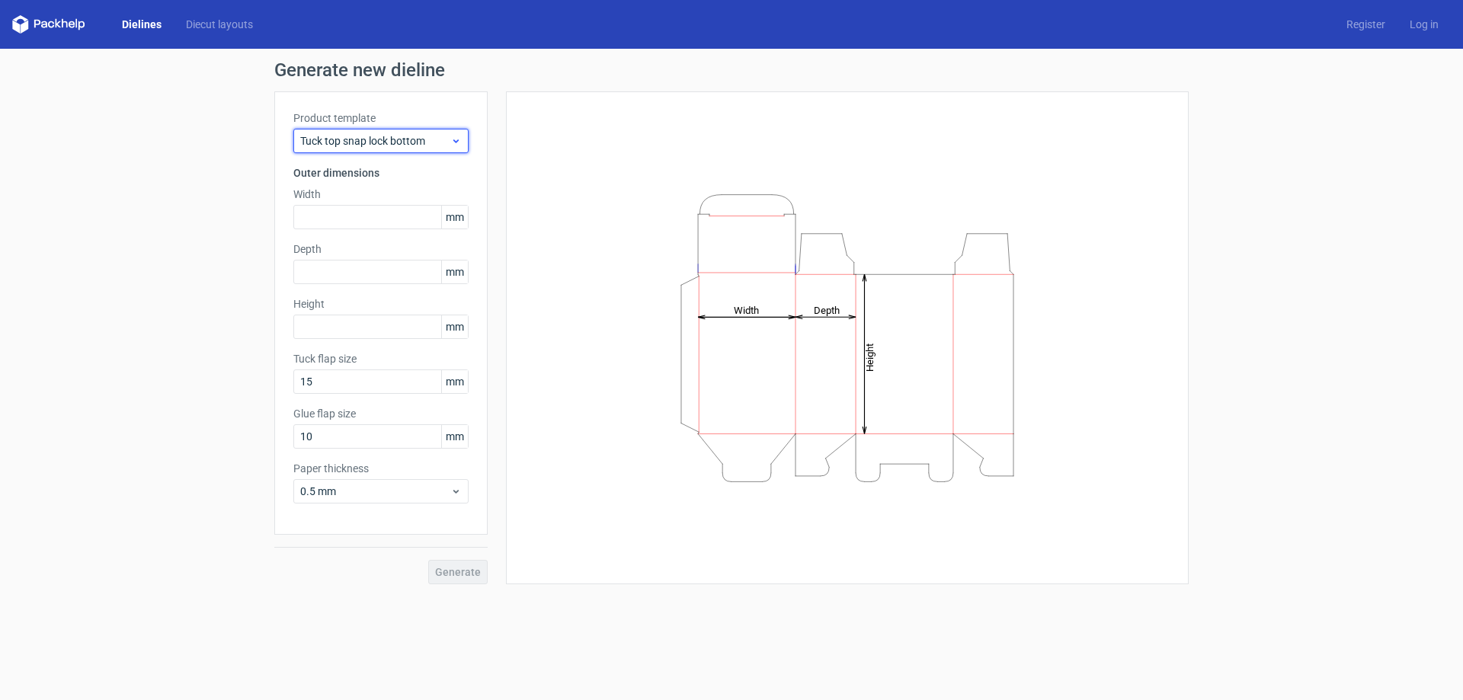
click at [376, 152] on div "Tuck top snap lock bottom" at bounding box center [380, 141] width 175 height 24
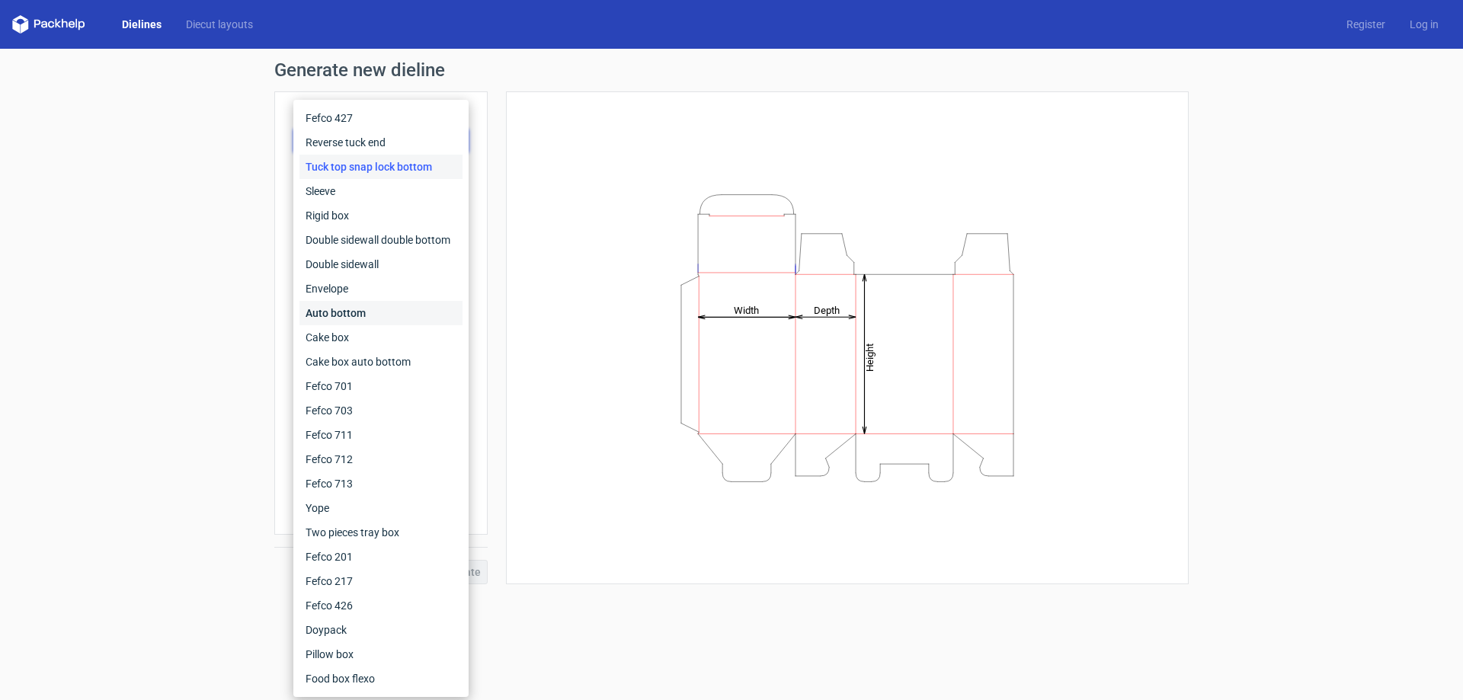
click at [350, 309] on div "Auto bottom" at bounding box center [380, 313] width 163 height 24
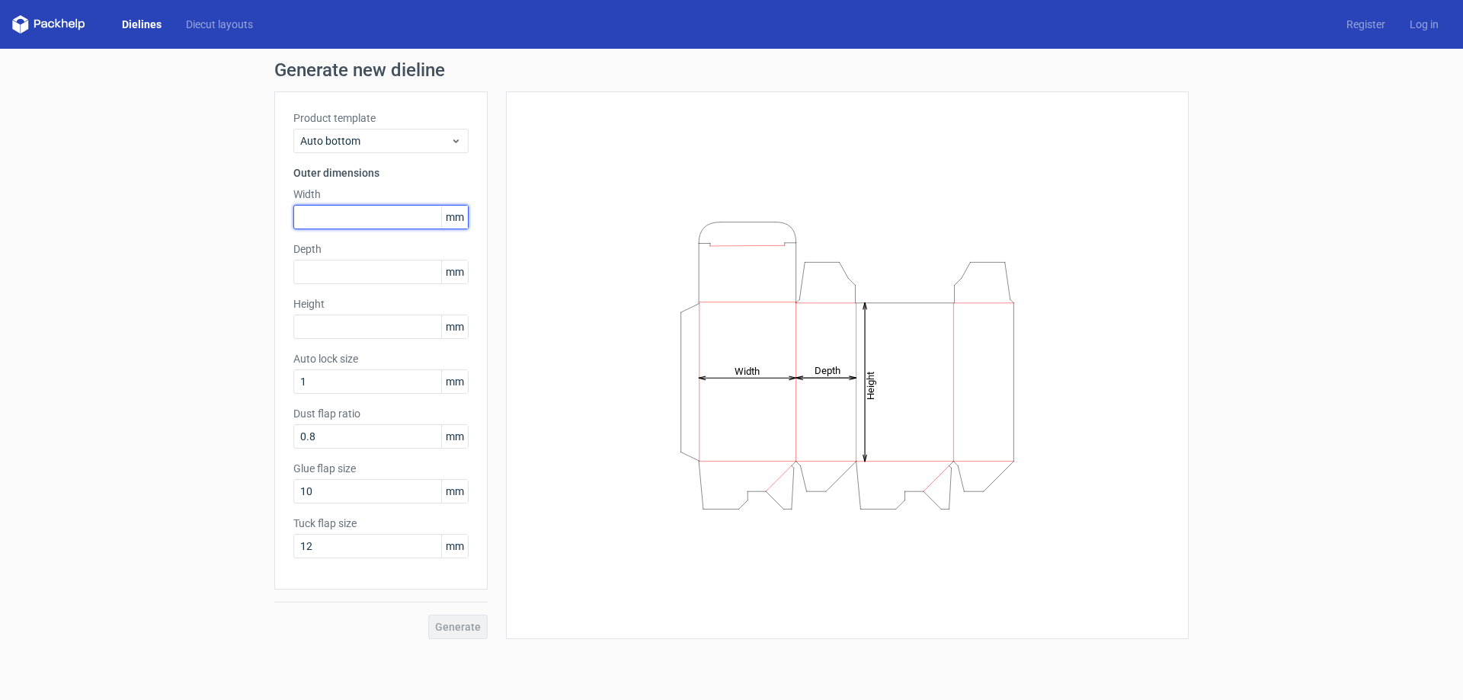
click at [345, 213] on input "text" at bounding box center [380, 217] width 175 height 24
drag, startPoint x: 392, startPoint y: 213, endPoint x: 602, endPoint y: 222, distance: 209.7
click at [602, 222] on div "Product template Auto bottom Outer dimensions Width mm Depth mm Height mm Auto …" at bounding box center [731, 365] width 914 height 548
type input "80"
click at [405, 268] on input "text" at bounding box center [380, 272] width 175 height 24
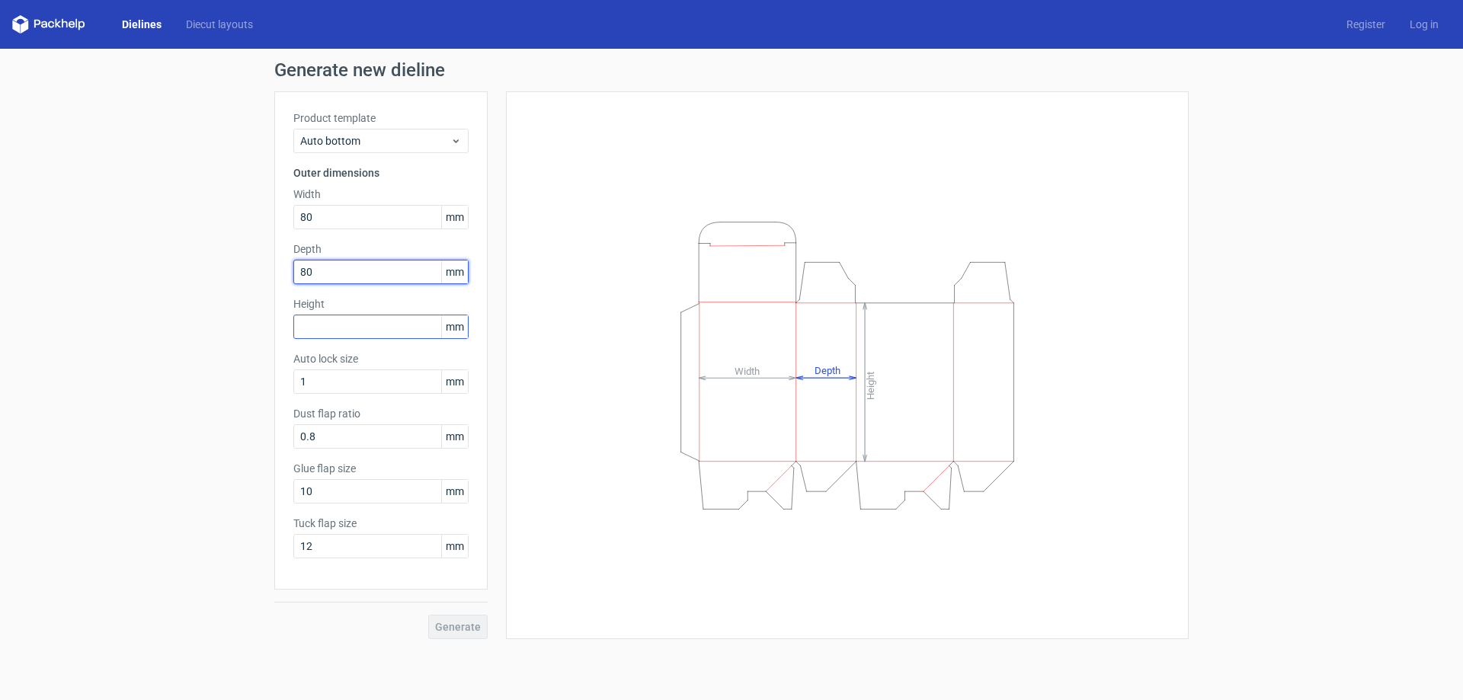
type input "80"
click at [367, 328] on input "text" at bounding box center [380, 327] width 175 height 24
type input "58"
click at [544, 437] on div "Height Depth Width" at bounding box center [847, 365] width 645 height 510
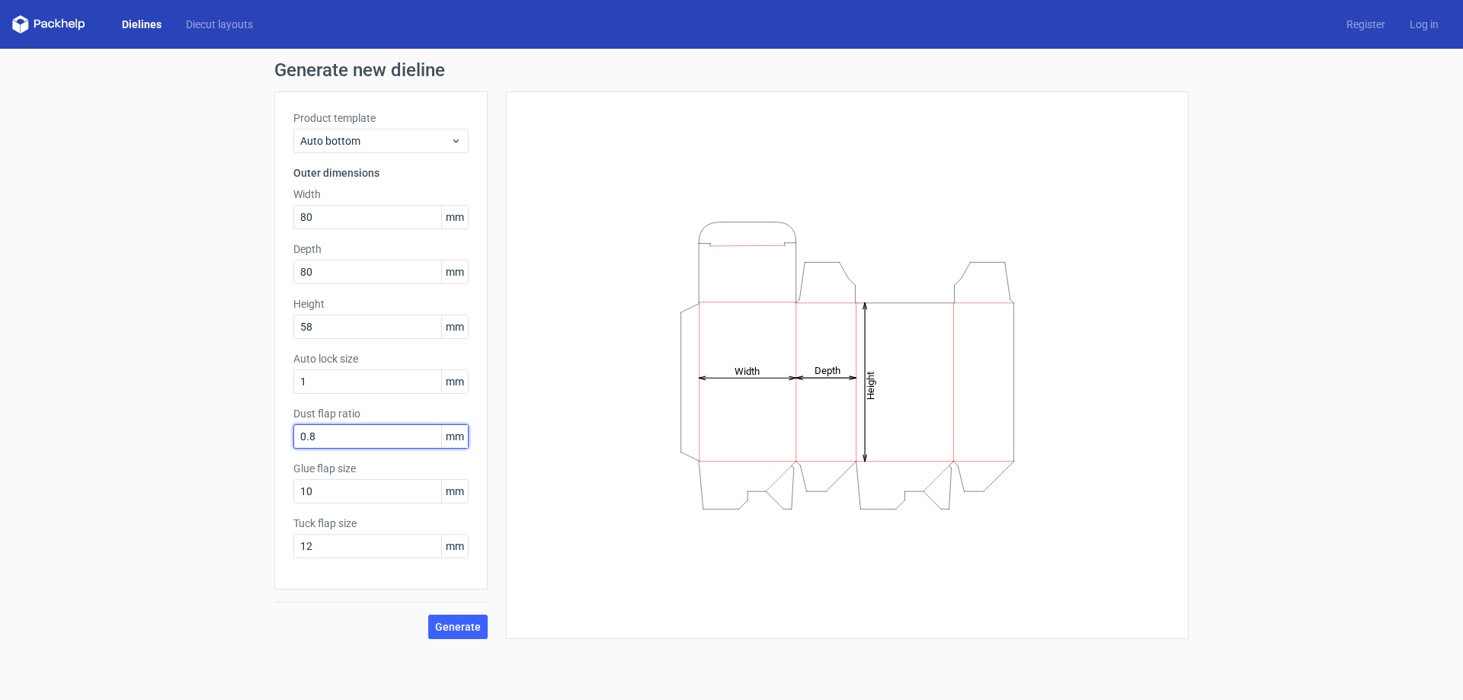
click at [325, 434] on input "0.8" at bounding box center [380, 436] width 175 height 24
click at [344, 489] on input "10" at bounding box center [380, 491] width 175 height 24
click at [388, 546] on input "12" at bounding box center [380, 546] width 175 height 24
click at [469, 629] on span "Generate" at bounding box center [458, 627] width 46 height 11
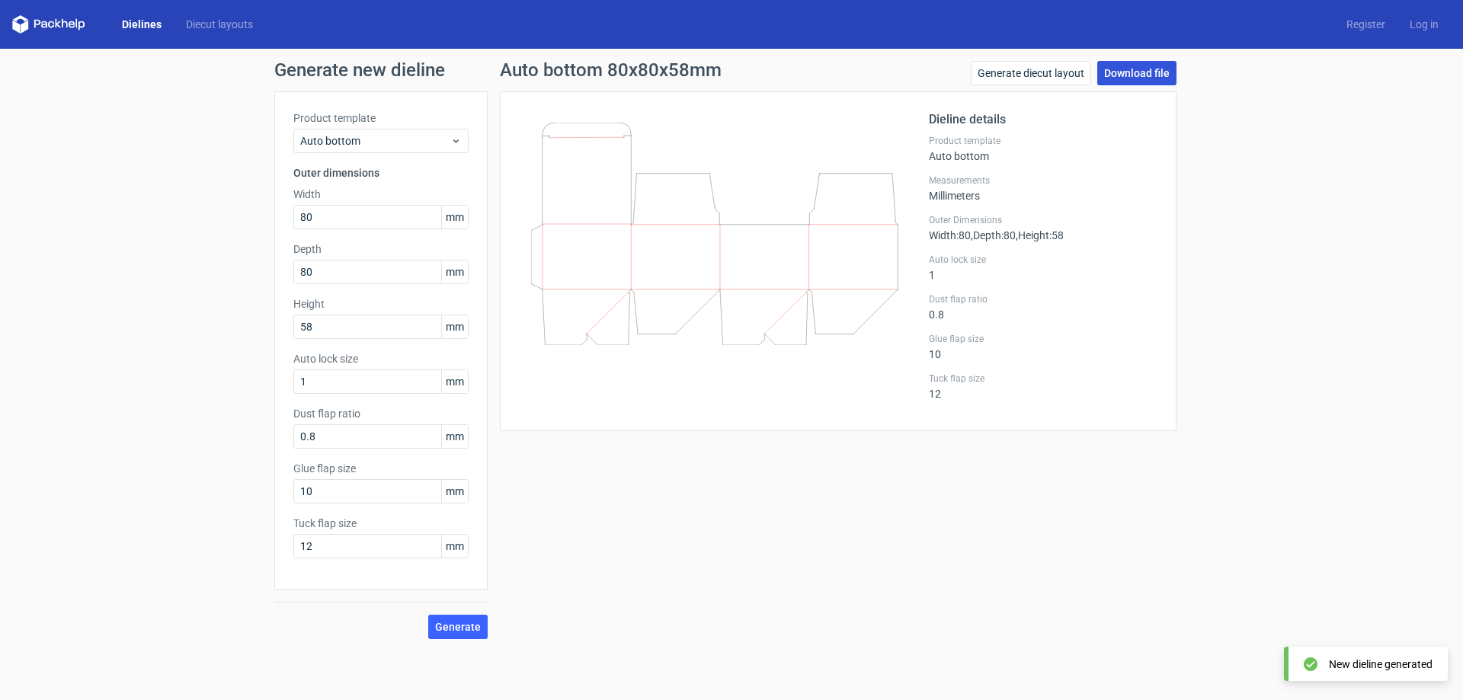
click at [1136, 72] on link "Download file" at bounding box center [1136, 73] width 79 height 24
click at [119, 286] on div "Generate new dieline Product template Auto bottom Outer dimensions Width 80 mm …" at bounding box center [731, 350] width 1463 height 603
click at [363, 445] on input "0.8" at bounding box center [380, 436] width 175 height 24
click at [794, 502] on div "Auto bottom 80x80x58mm Generate diecut layout Download file Dieline details Pro…" at bounding box center [838, 350] width 701 height 578
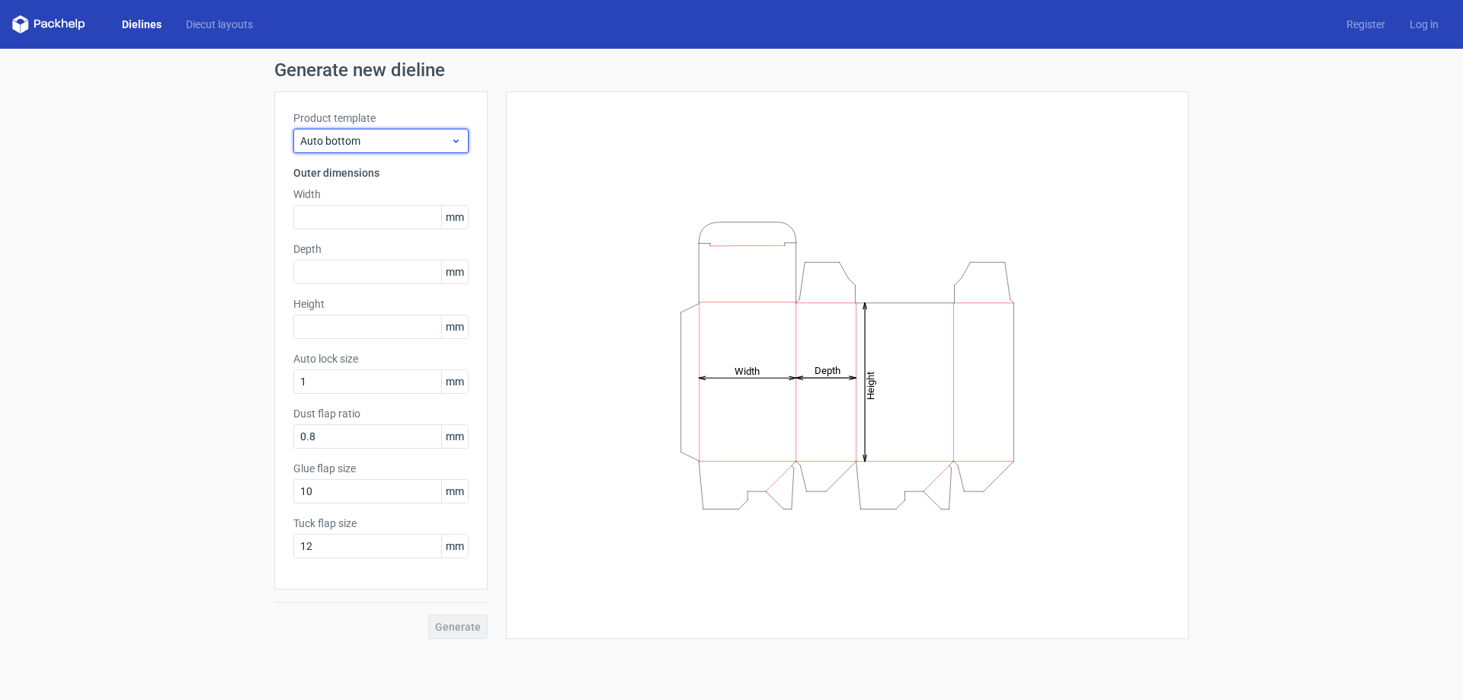
click at [336, 139] on span "Auto bottom" at bounding box center [375, 140] width 150 height 15
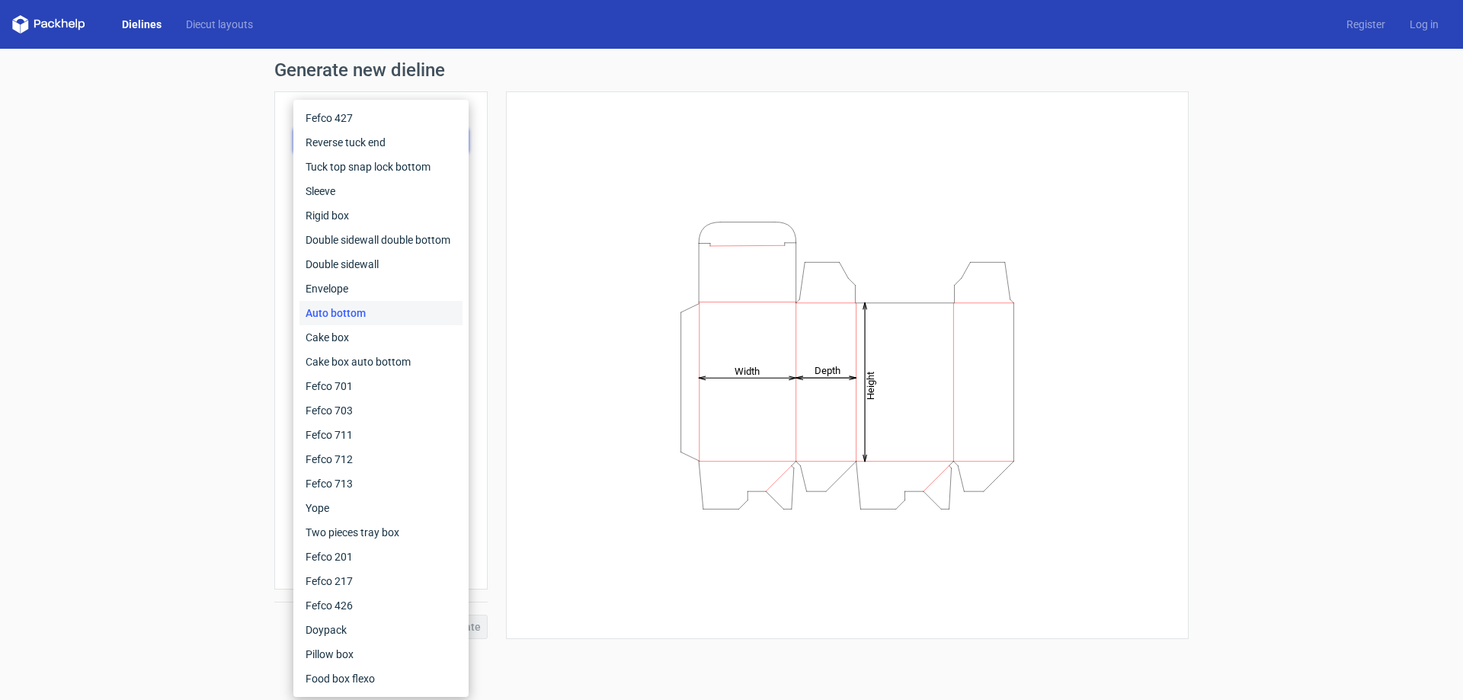
click at [357, 309] on div "Auto bottom" at bounding box center [380, 313] width 163 height 24
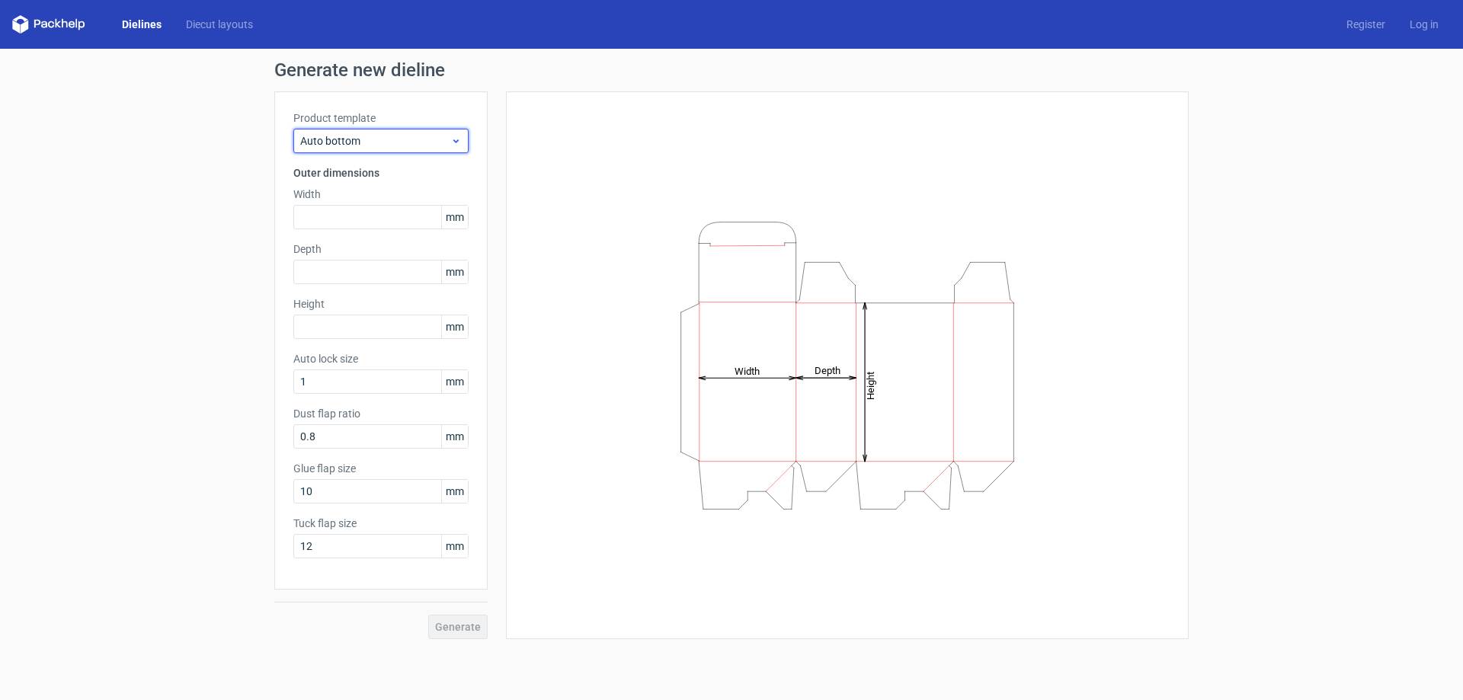
click at [413, 137] on span "Auto bottom" at bounding box center [375, 140] width 150 height 15
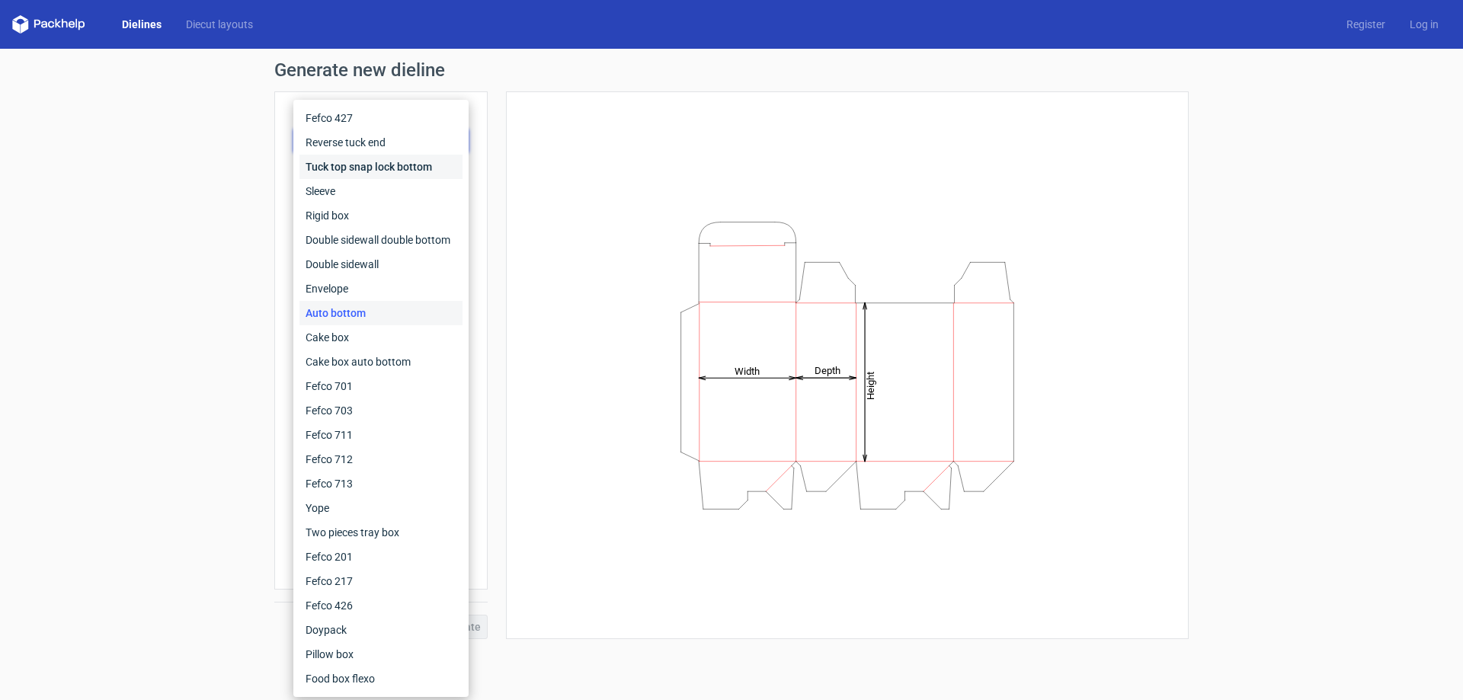
click at [360, 165] on div "Tuck top snap lock bottom" at bounding box center [380, 167] width 163 height 24
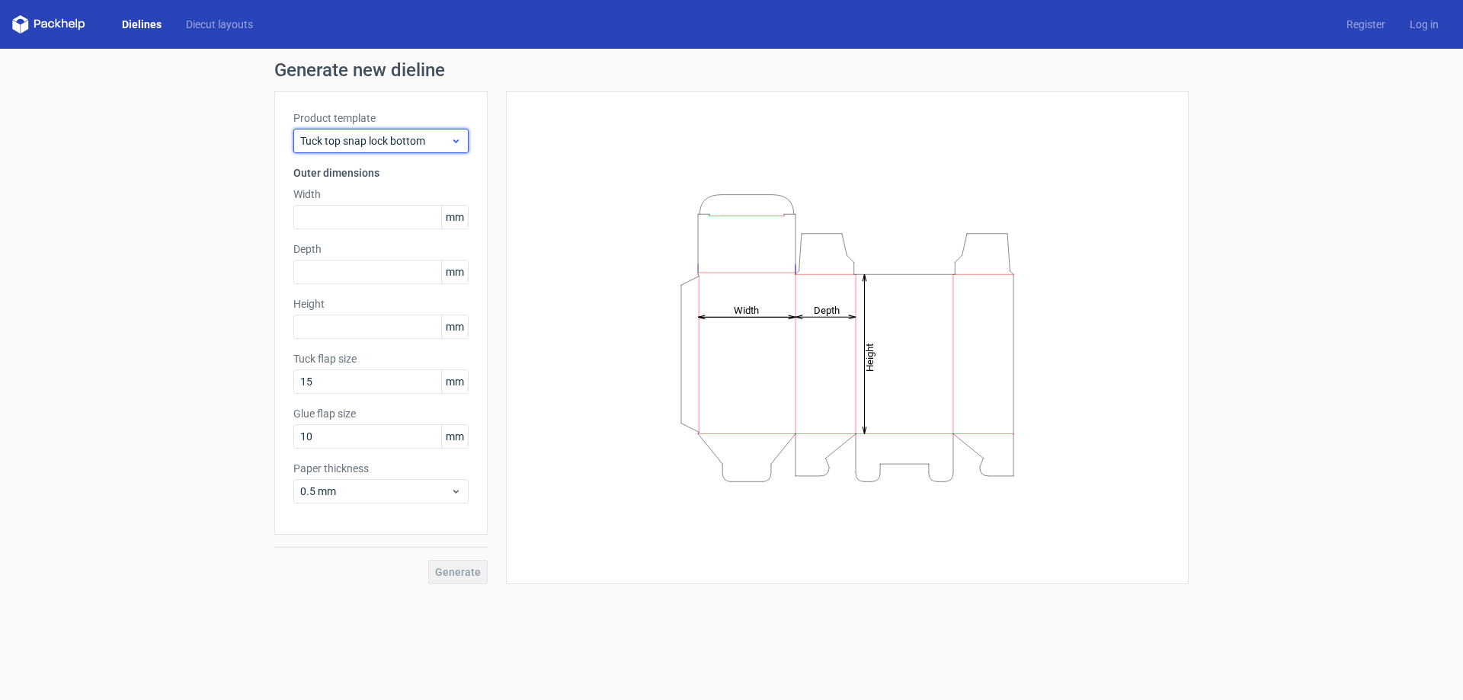
click at [379, 138] on span "Tuck top snap lock bottom" at bounding box center [375, 140] width 150 height 15
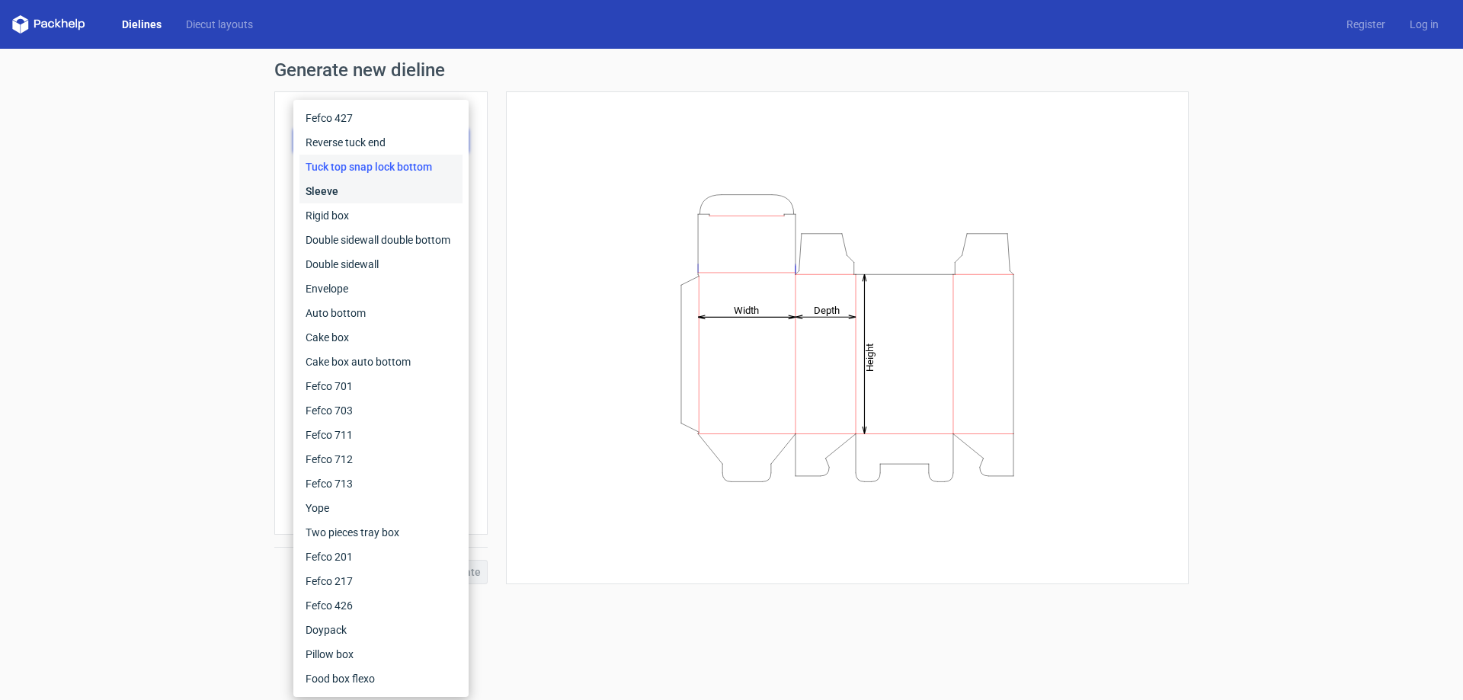
click at [350, 192] on div "Sleeve" at bounding box center [380, 191] width 163 height 24
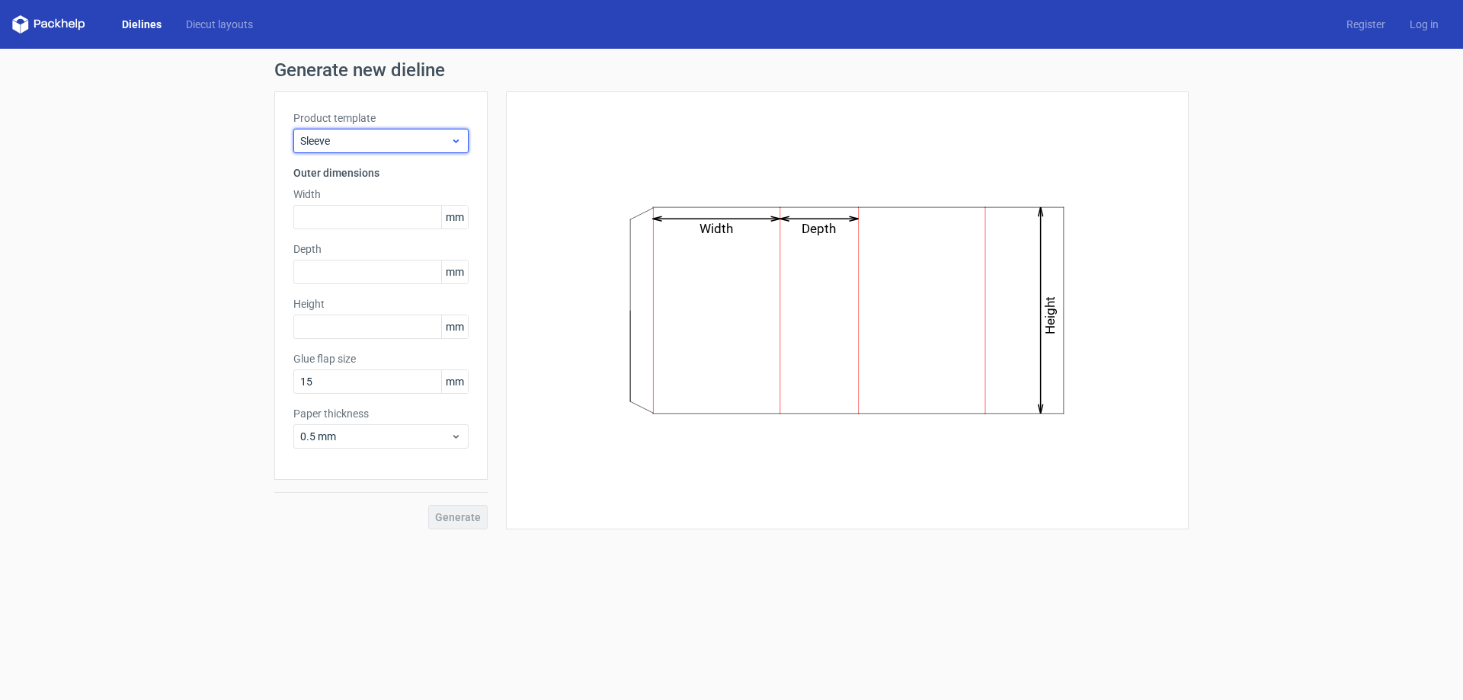
click at [363, 129] on div "Sleeve" at bounding box center [380, 141] width 175 height 24
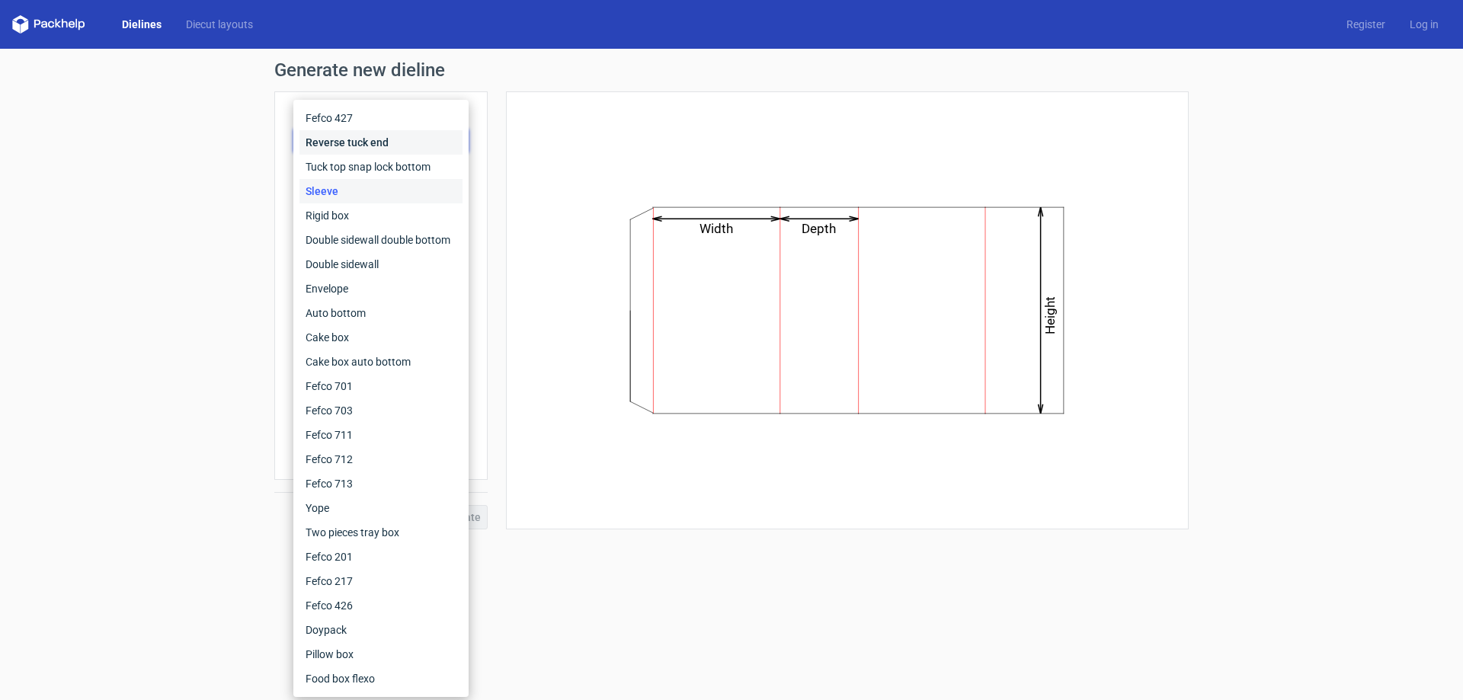
click at [360, 149] on div "Reverse tuck end" at bounding box center [380, 142] width 163 height 24
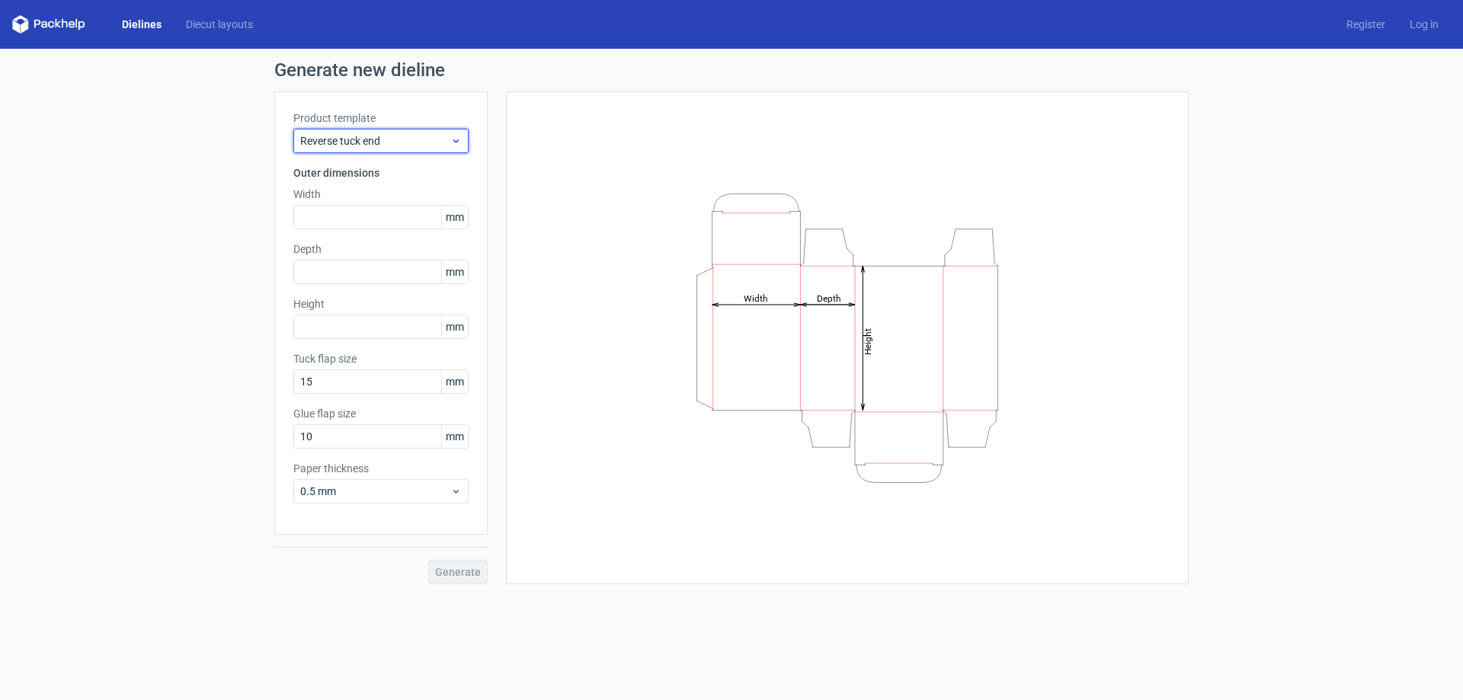
click at [366, 142] on span "Reverse tuck end" at bounding box center [375, 140] width 150 height 15
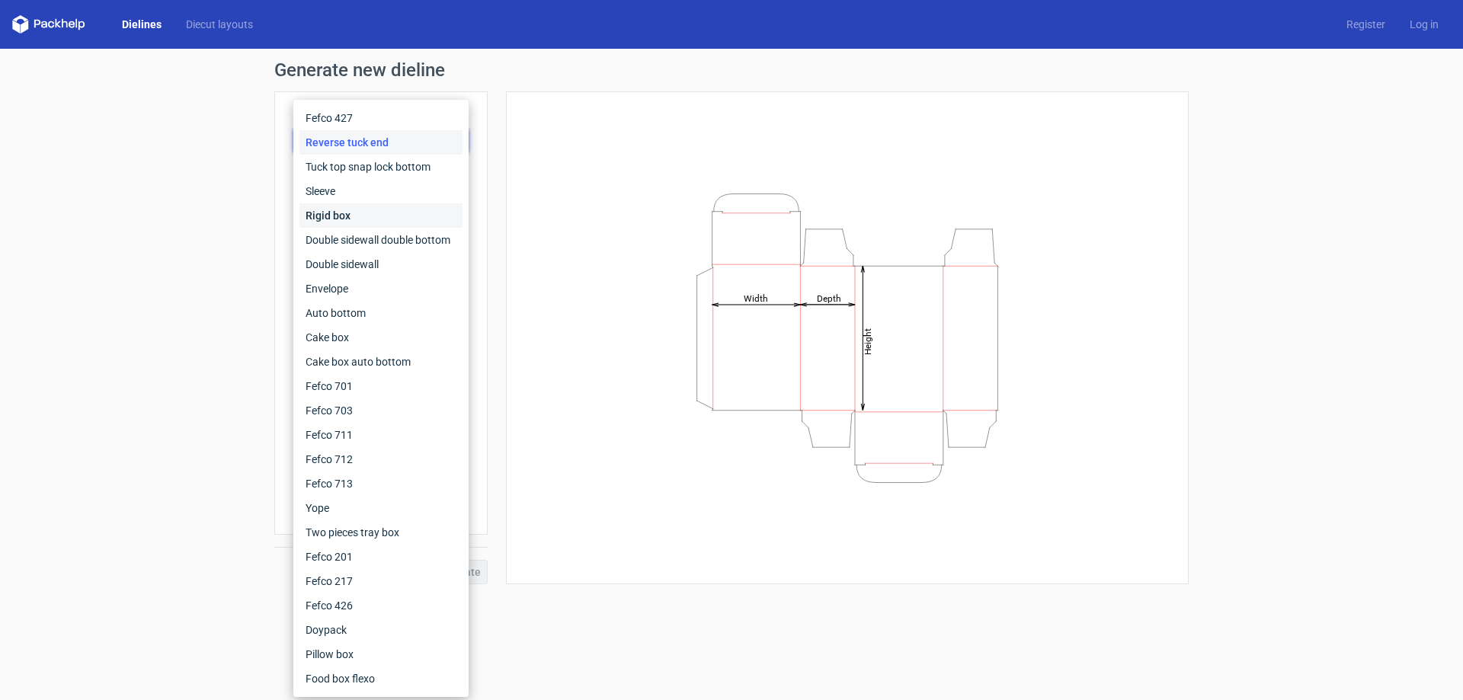
click at [344, 213] on div "Rigid box" at bounding box center [380, 215] width 163 height 24
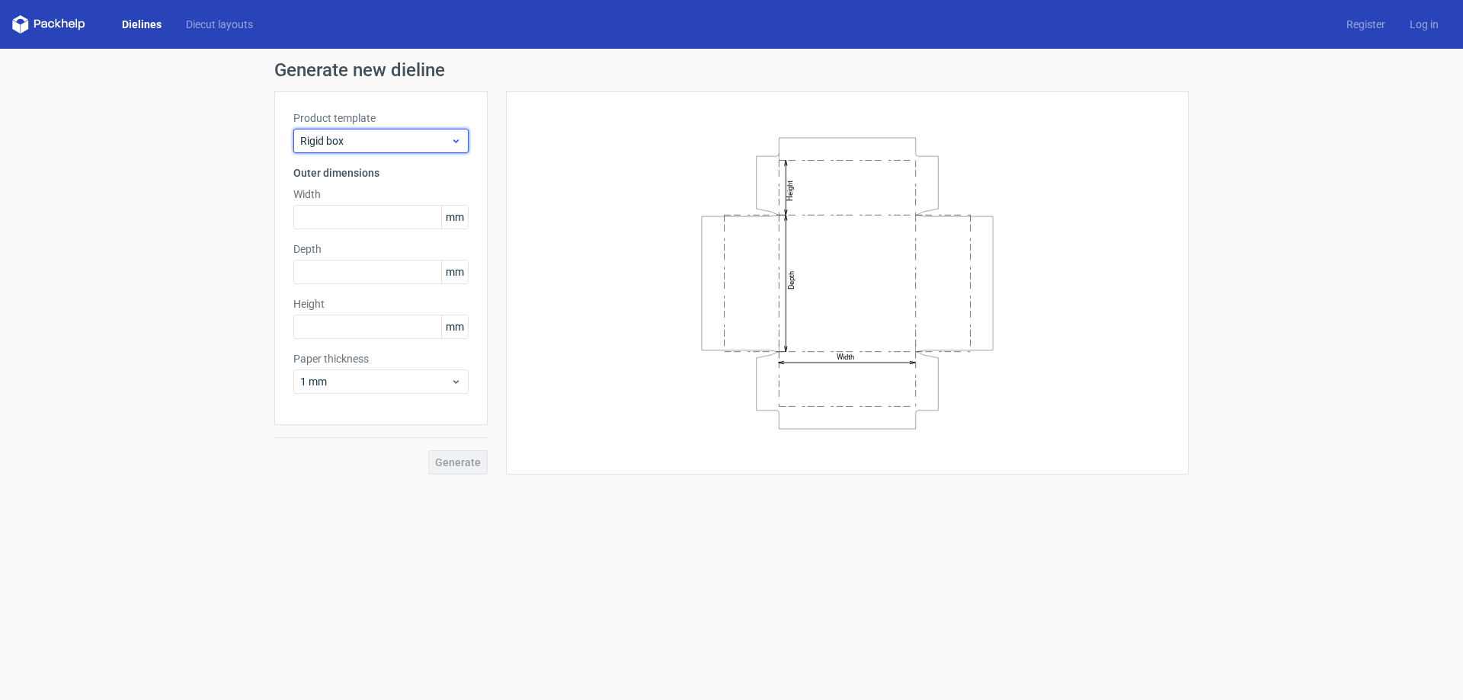
click at [381, 142] on span "Rigid box" at bounding box center [375, 140] width 150 height 15
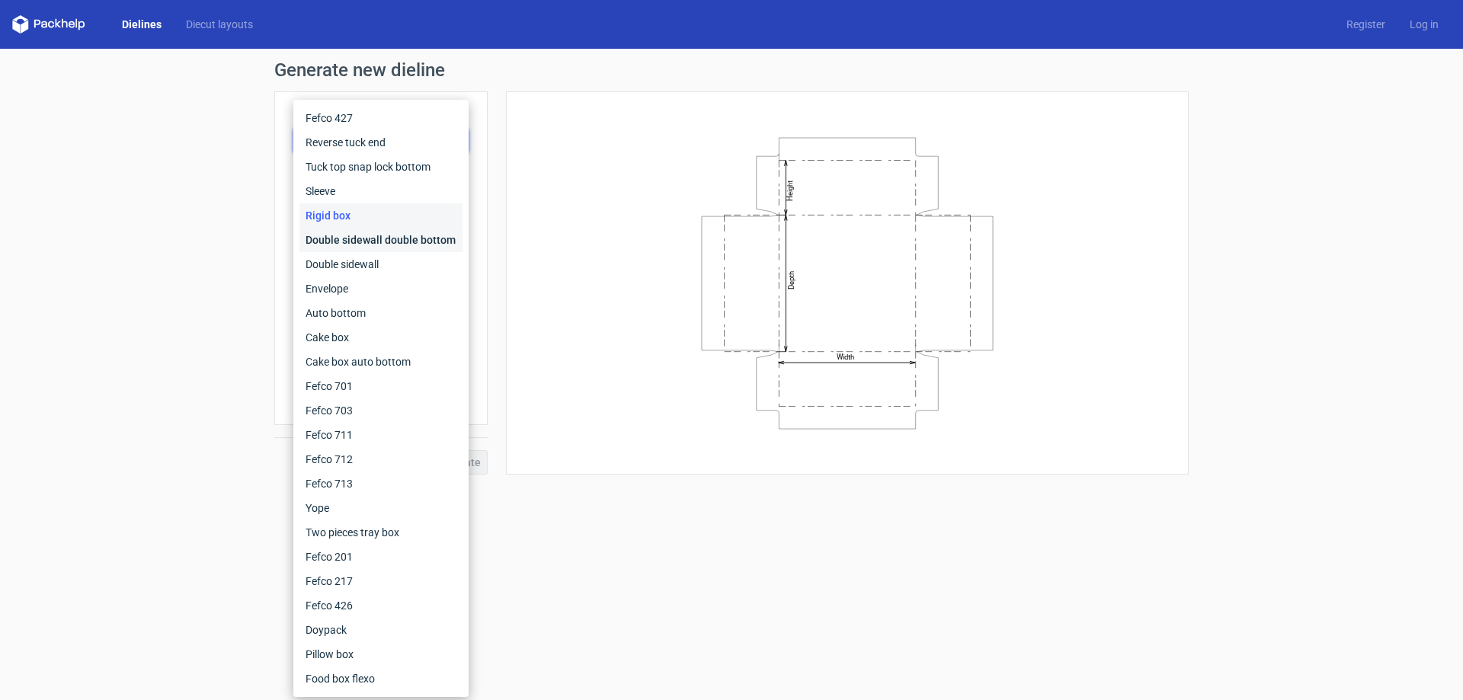
click at [378, 242] on div "Double sidewall double bottom" at bounding box center [380, 240] width 163 height 24
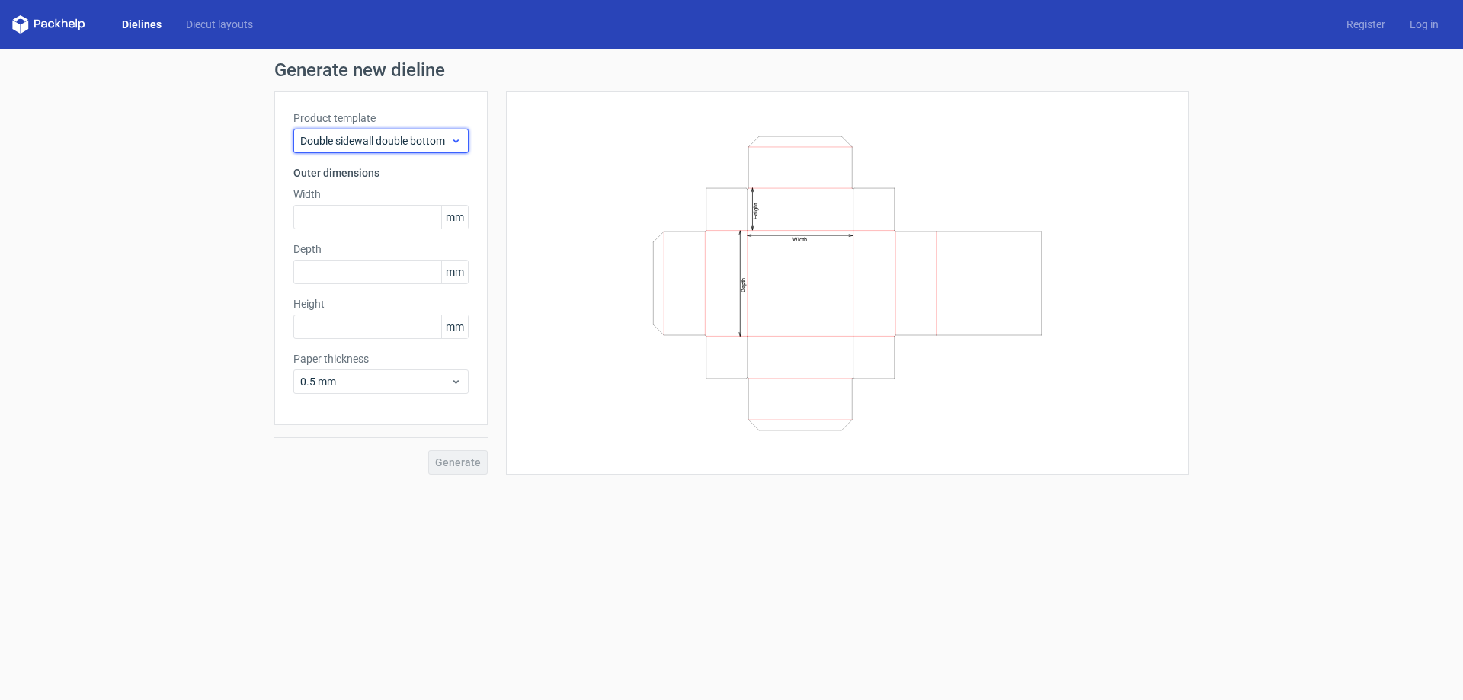
click at [394, 151] on div "Double sidewall double bottom" at bounding box center [380, 141] width 175 height 24
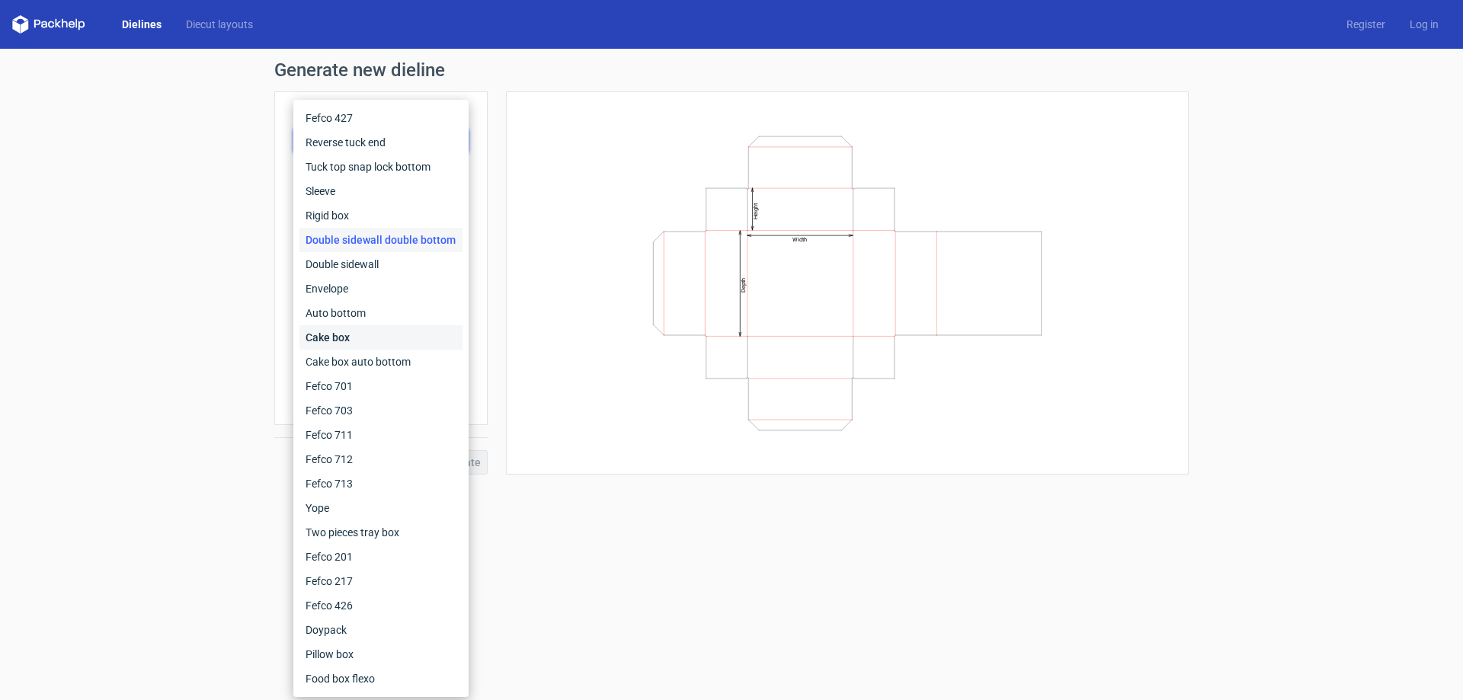
click at [357, 335] on div "Cake box" at bounding box center [380, 337] width 163 height 24
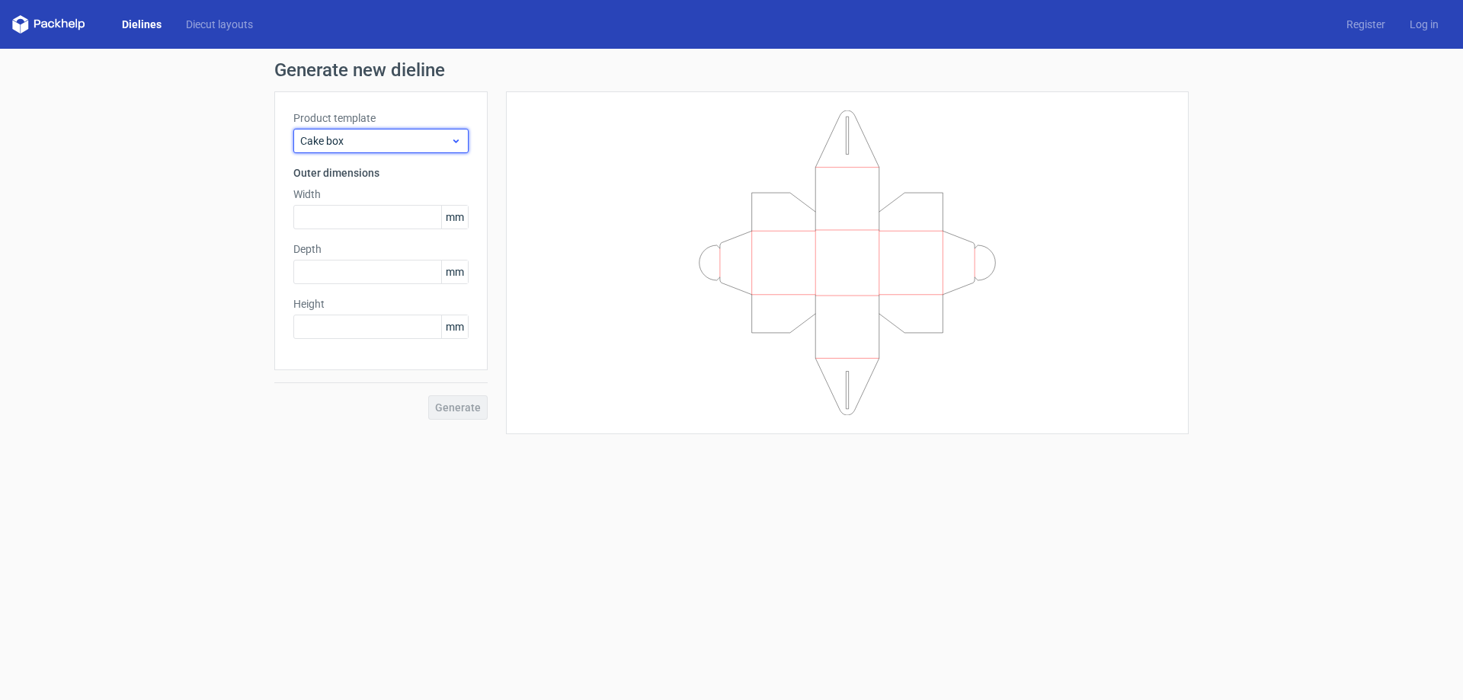
click at [374, 130] on div "Cake box" at bounding box center [380, 141] width 175 height 24
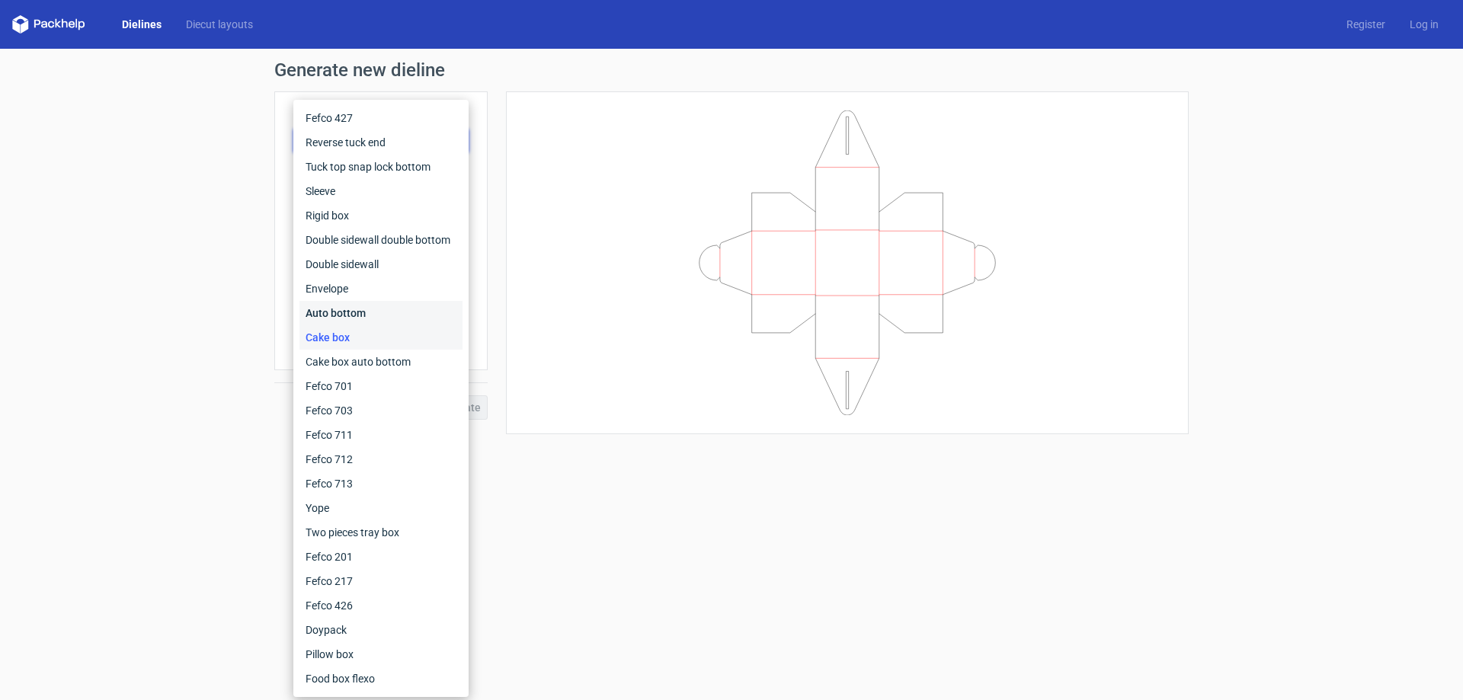
click at [340, 316] on div "Auto bottom" at bounding box center [380, 313] width 163 height 24
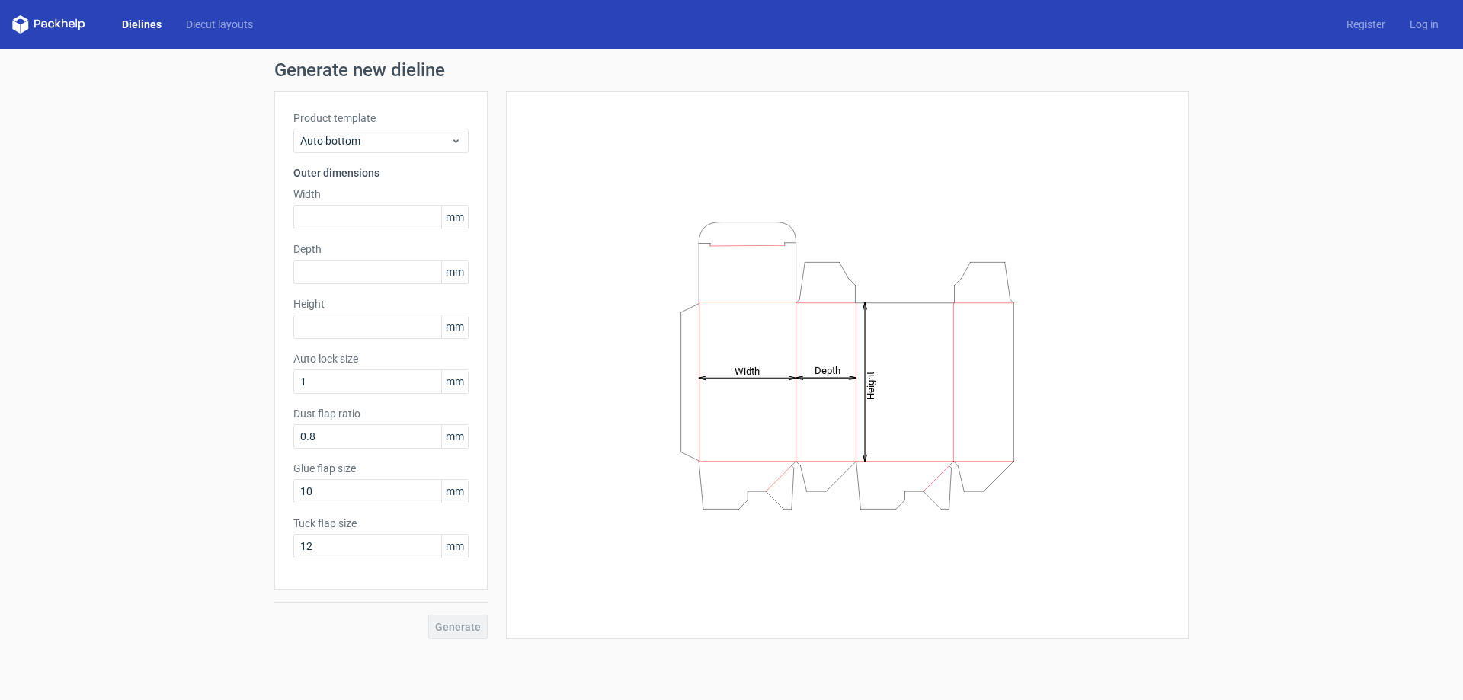
click at [594, 516] on div "Height Depth Width" at bounding box center [847, 365] width 645 height 510
click at [377, 488] on input "10" at bounding box center [380, 491] width 175 height 24
click at [357, 376] on input "1" at bounding box center [380, 382] width 175 height 24
click at [386, 331] on input "text" at bounding box center [380, 327] width 175 height 24
click at [381, 204] on div "Width mm" at bounding box center [380, 208] width 175 height 43
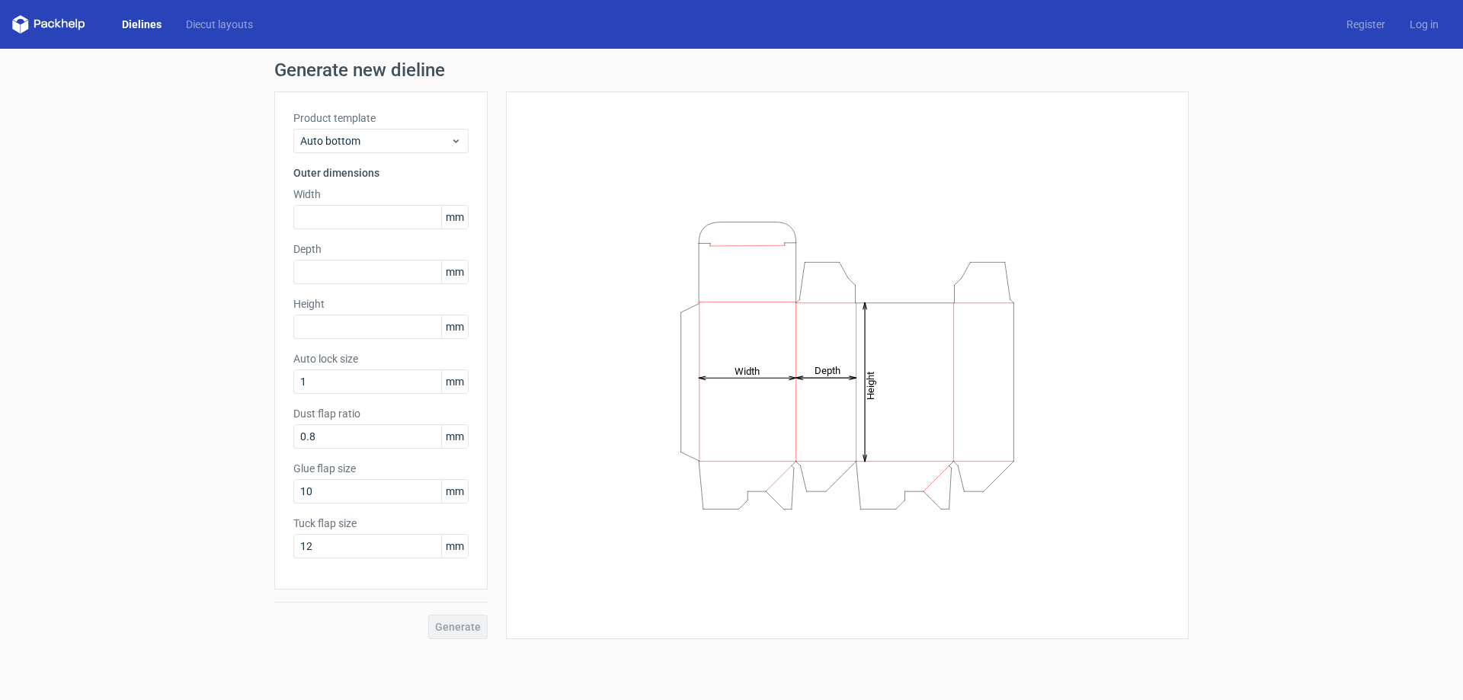
click at [589, 182] on div "Height Depth Width" at bounding box center [847, 365] width 645 height 510
click at [1147, 169] on div "Height Depth Width" at bounding box center [847, 365] width 645 height 510
click at [1390, 296] on div "Generate new dieline Product template Auto bottom Outer dimensions Width mm Dep…" at bounding box center [731, 350] width 1463 height 603
